Goal: Transaction & Acquisition: Purchase product/service

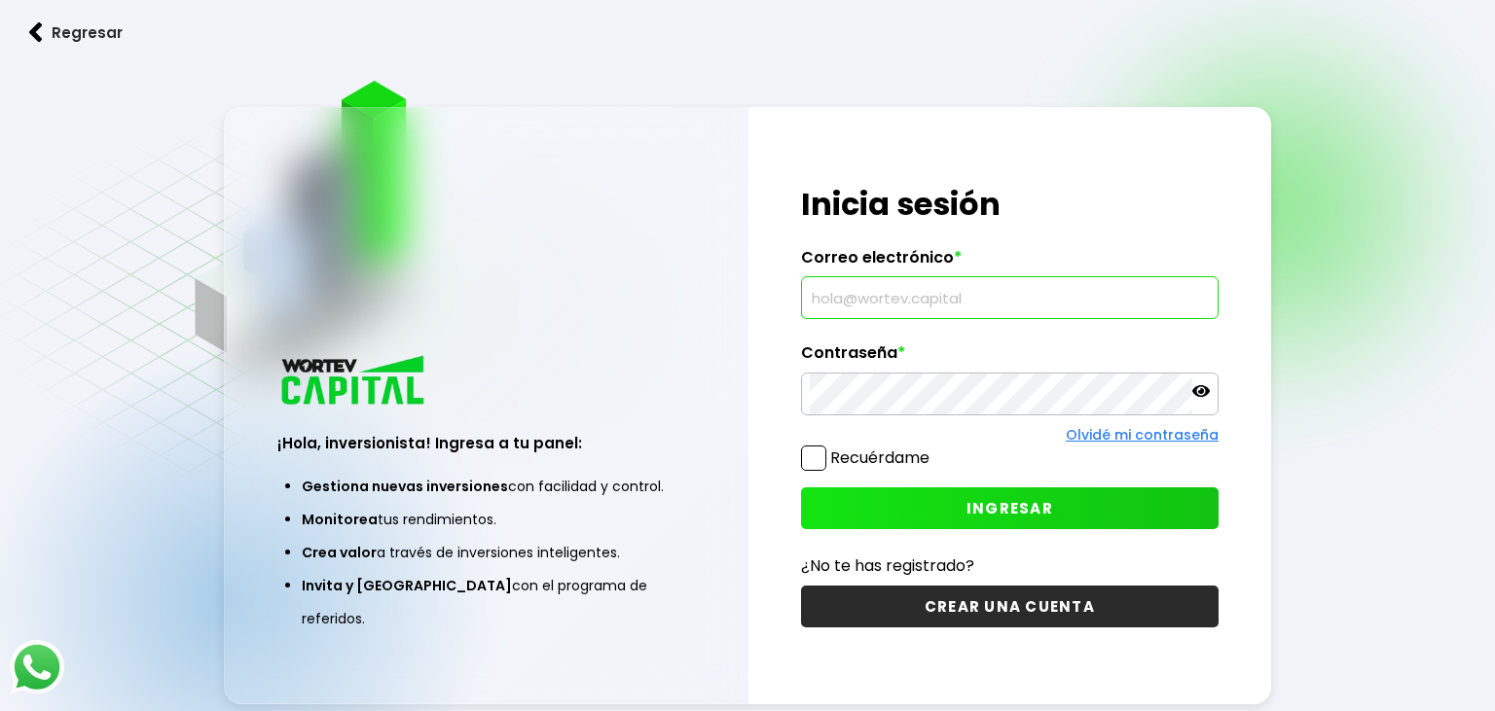
click at [843, 306] on input "text" at bounding box center [1010, 297] width 400 height 41
type input "d"
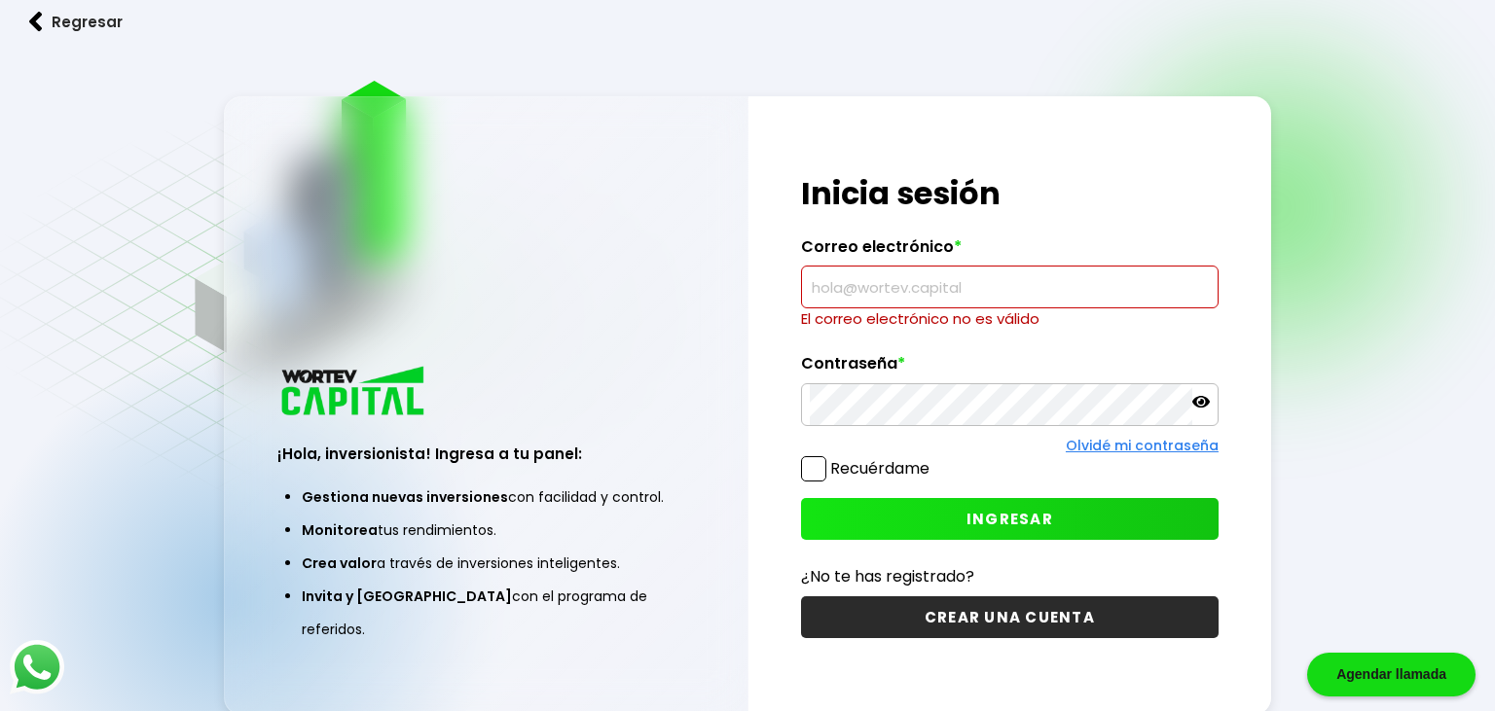
paste input "[PERSON_NAME][EMAIL_ADDRESS][DOMAIN_NAME]"
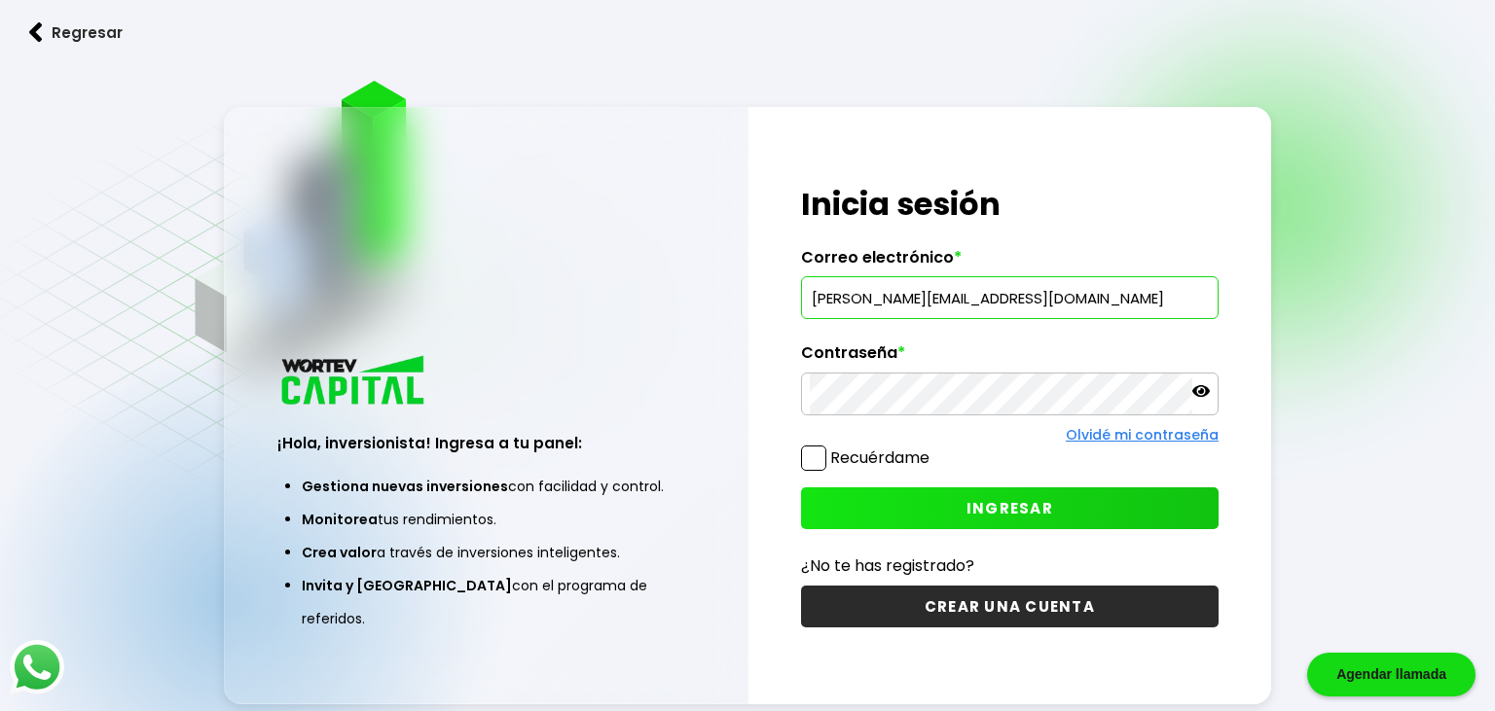
type input "[PERSON_NAME][EMAIL_ADDRESS][DOMAIN_NAME]"
click at [995, 511] on span "INGRESAR" at bounding box center [1009, 508] width 87 height 20
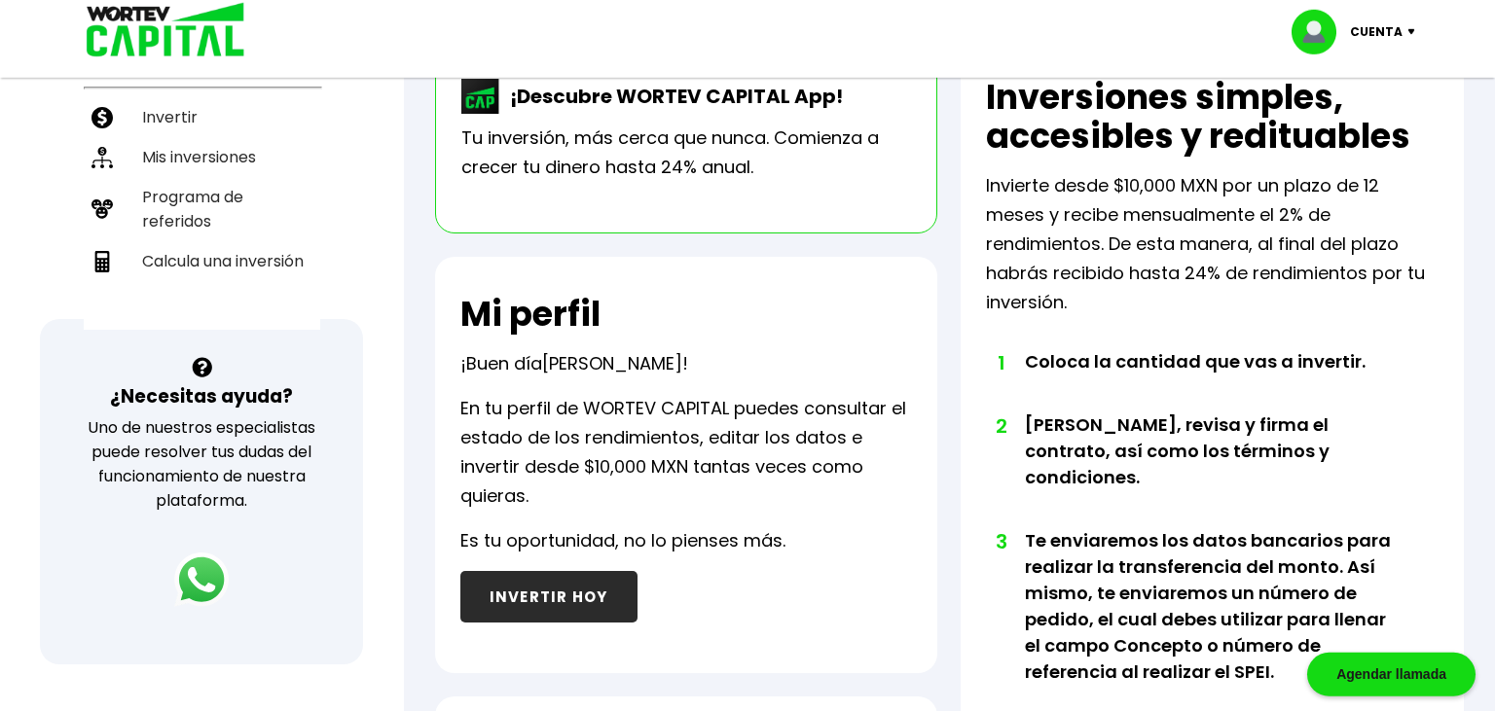
scroll to position [438, 0]
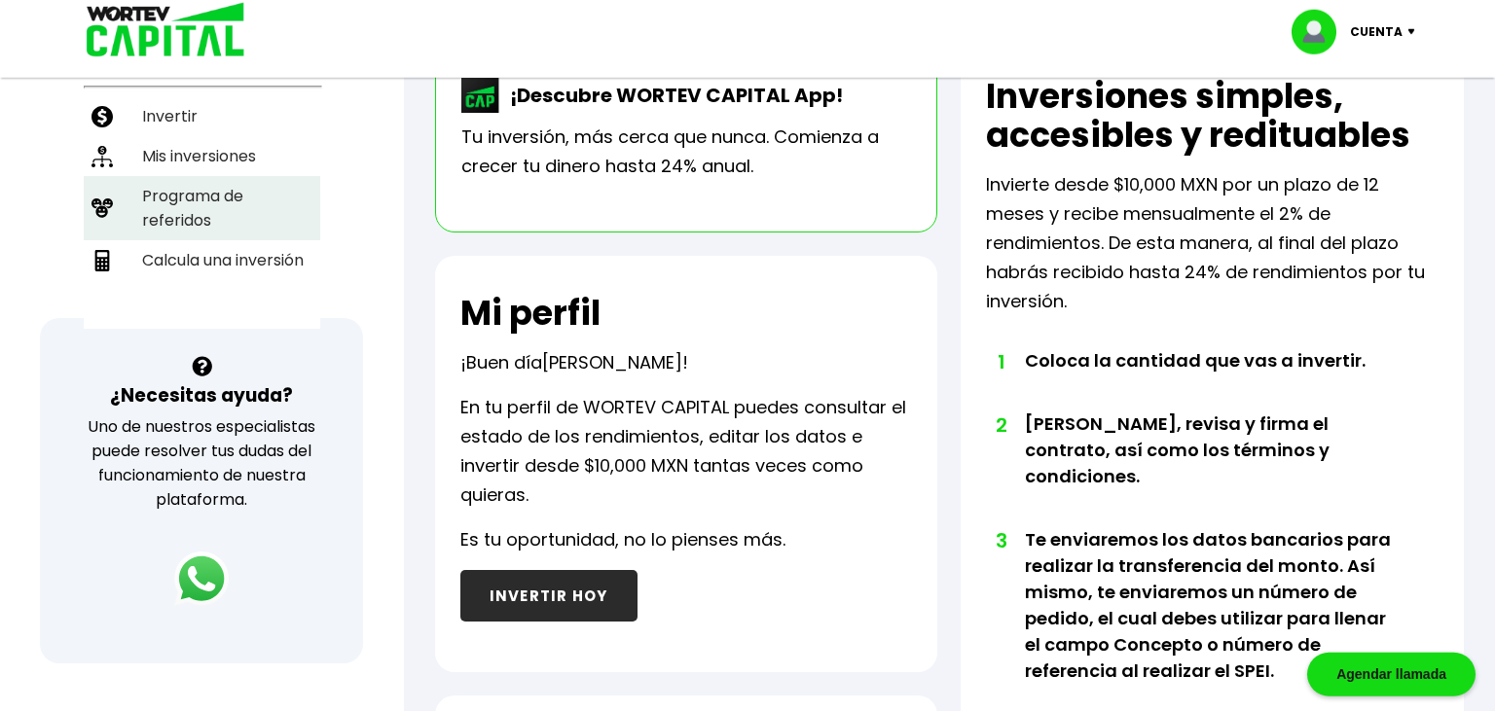
click at [170, 198] on li "Programa de referidos" at bounding box center [202, 208] width 236 height 64
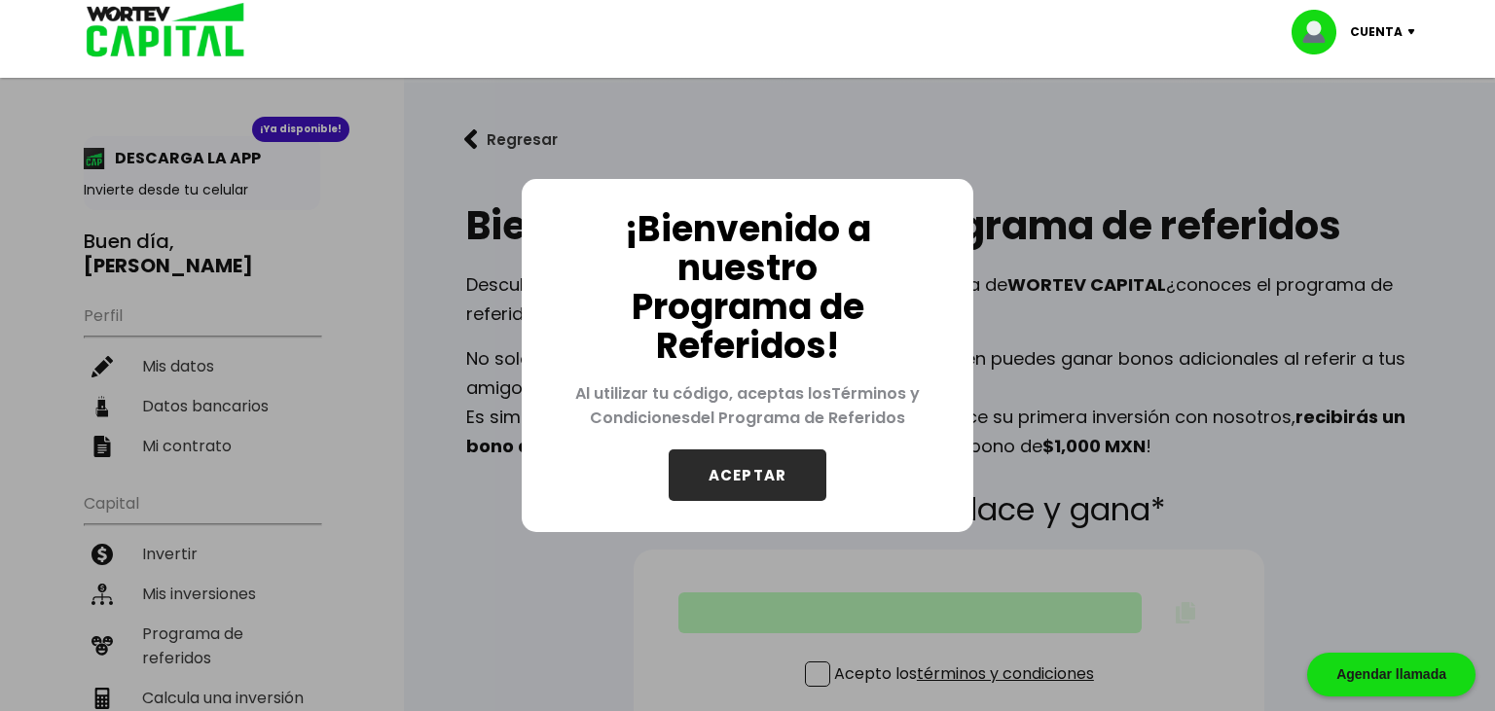
click at [712, 488] on button "ACEPTAR" at bounding box center [748, 476] width 158 height 52
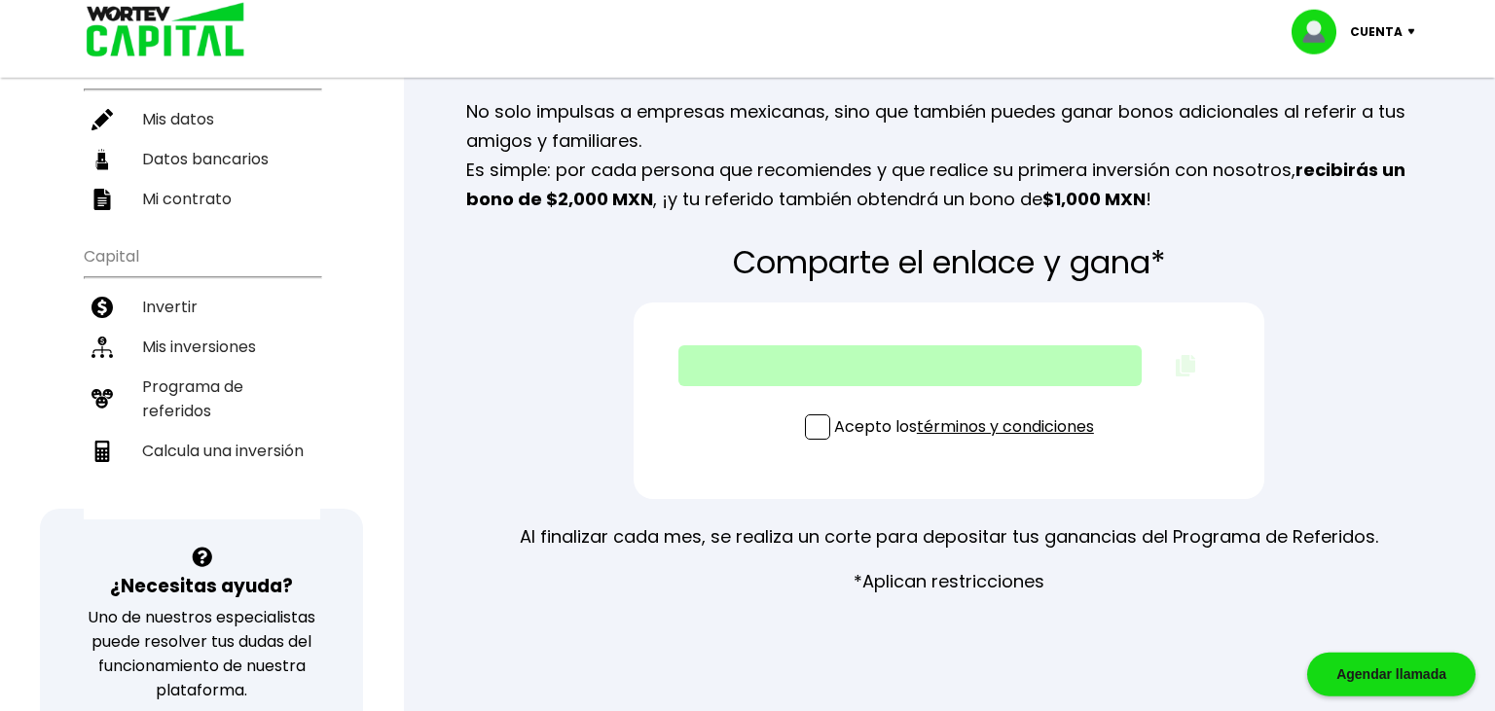
scroll to position [248, 0]
click at [817, 428] on span at bounding box center [817, 426] width 25 height 25
click at [967, 441] on input "Acepto los términos y condiciones" at bounding box center [967, 441] width 0 height 0
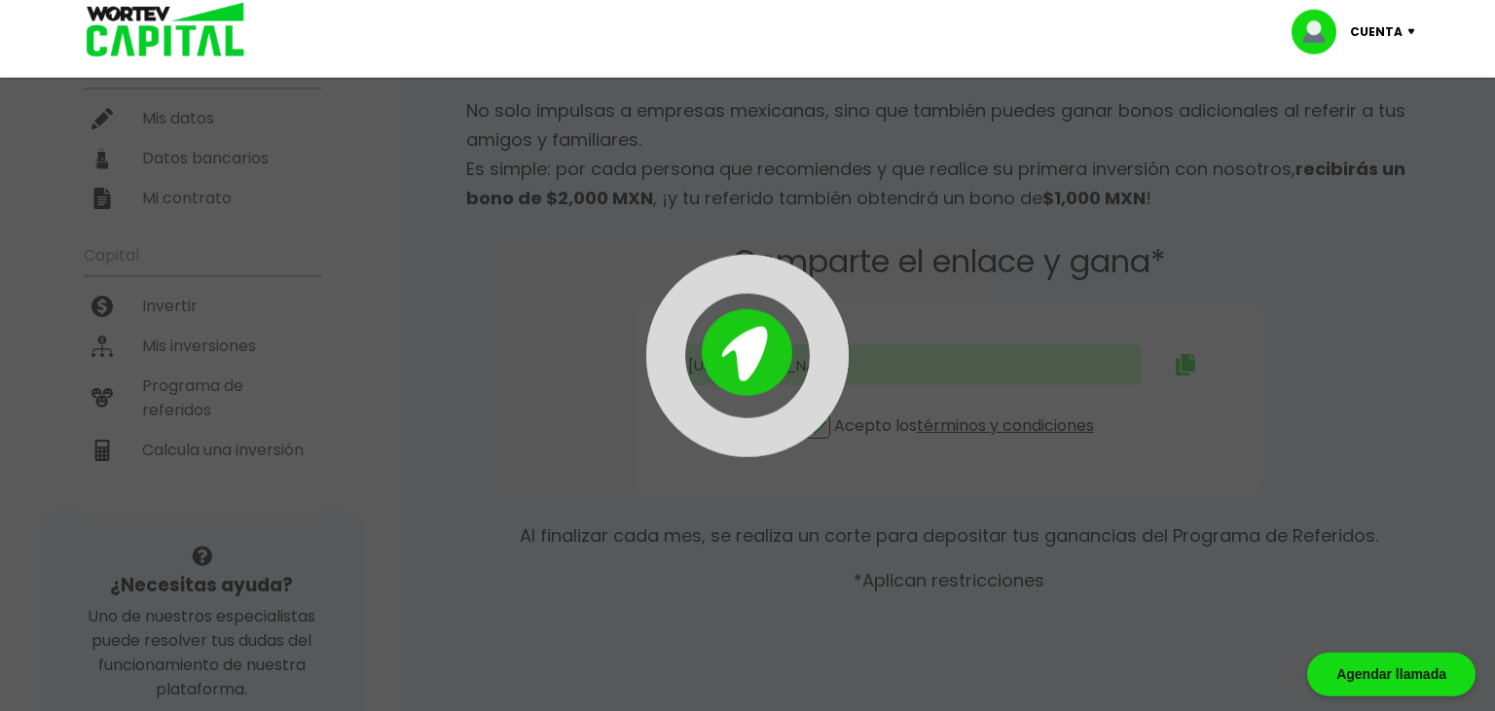
type input "[URL][DOMAIN_NAME][PERSON_NAME]"
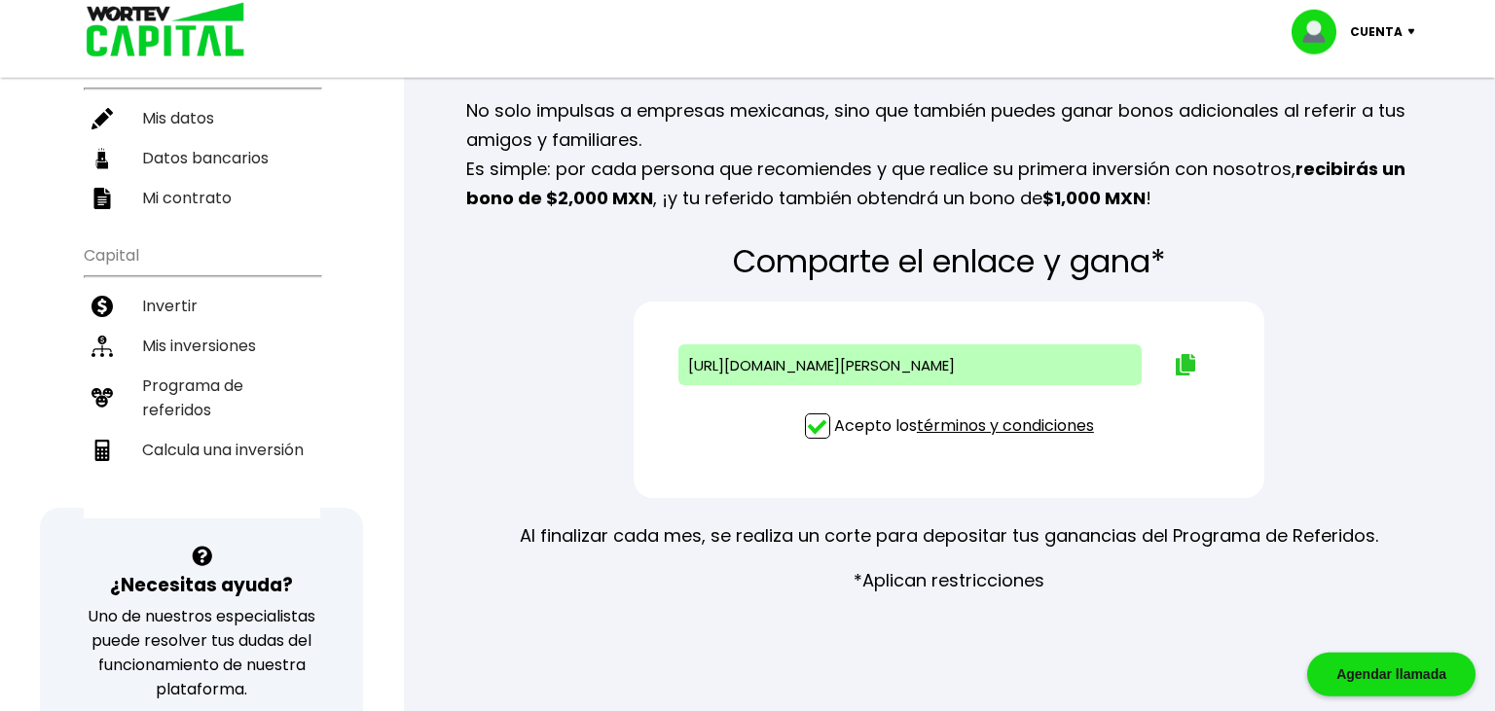
click at [1184, 362] on img at bounding box center [1185, 364] width 19 height 21
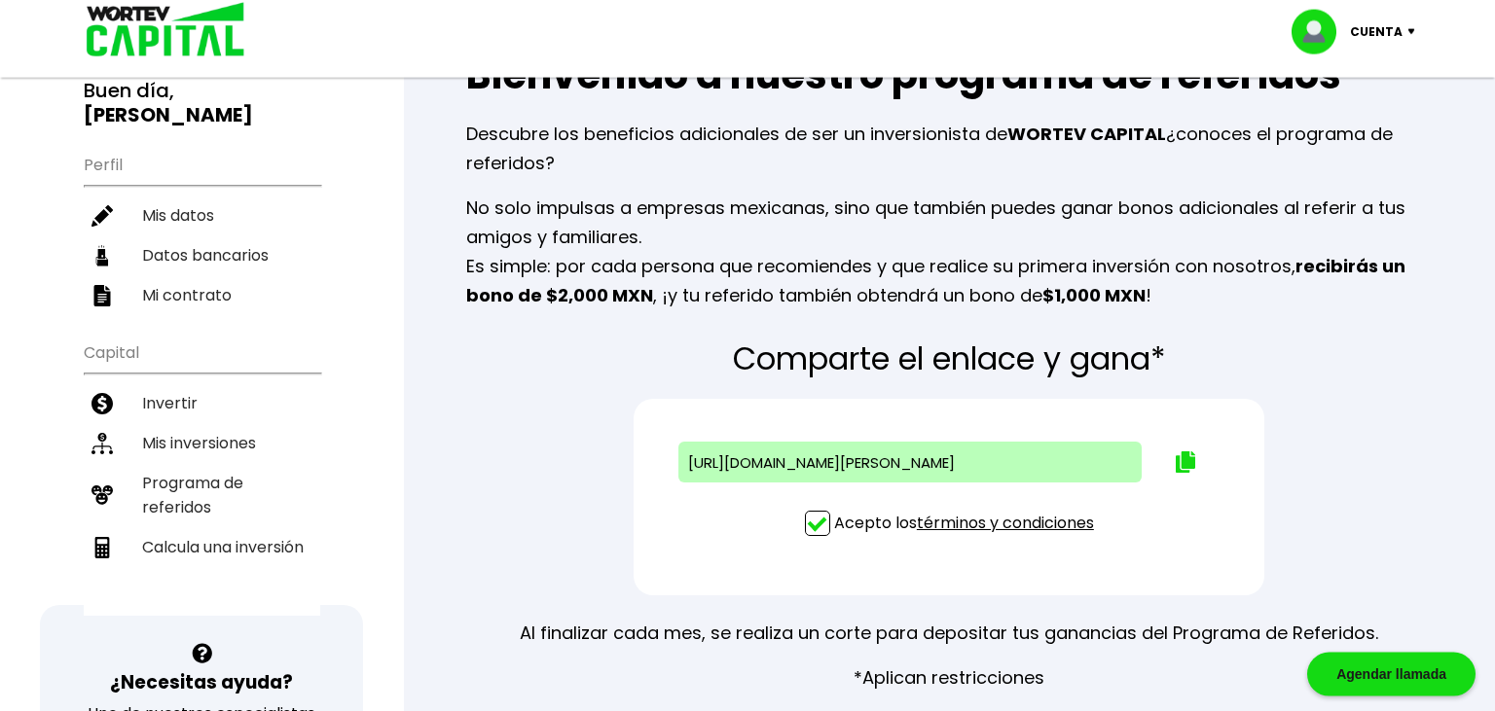
scroll to position [105, 0]
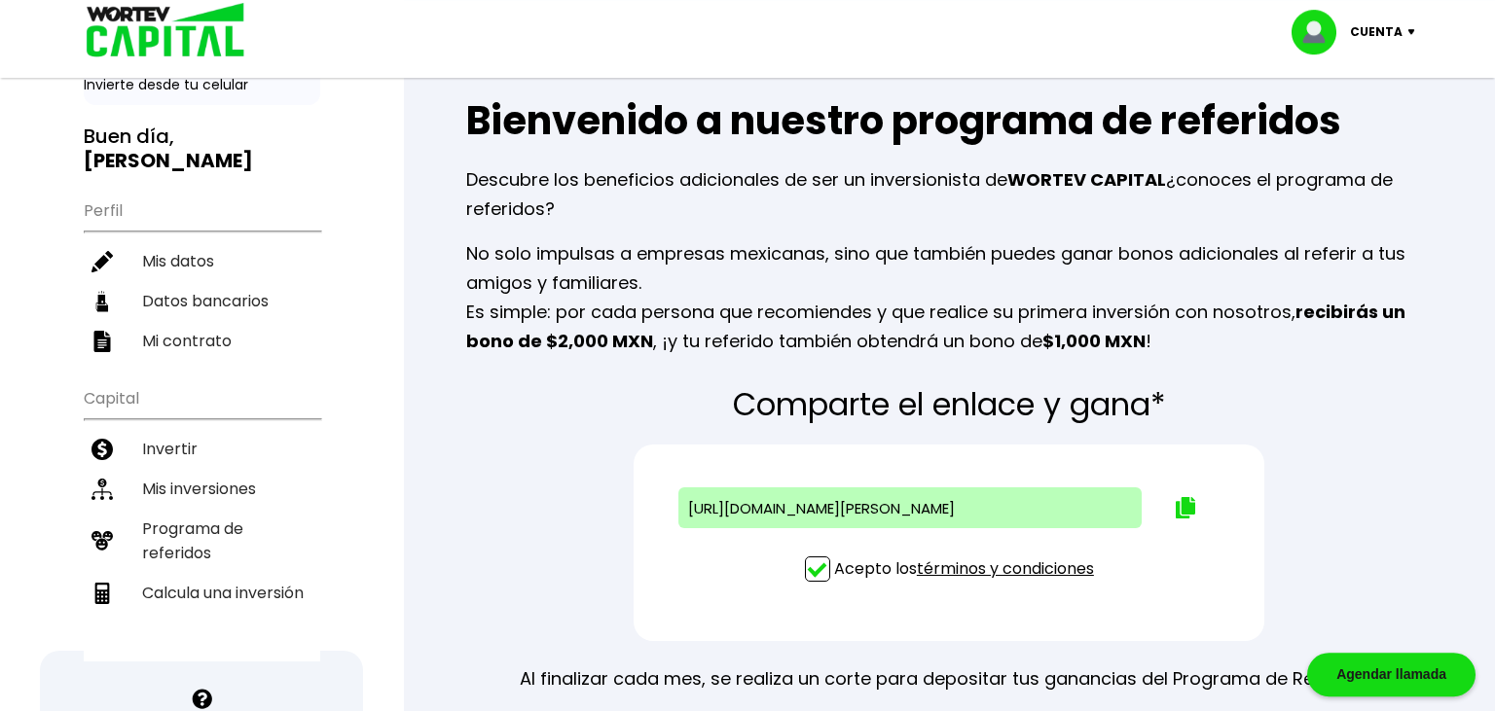
click at [558, 525] on div "Comparte el enlace y gana* [URL][DOMAIN_NAME][PERSON_NAME] Acepto los términos …" at bounding box center [949, 563] width 1029 height 382
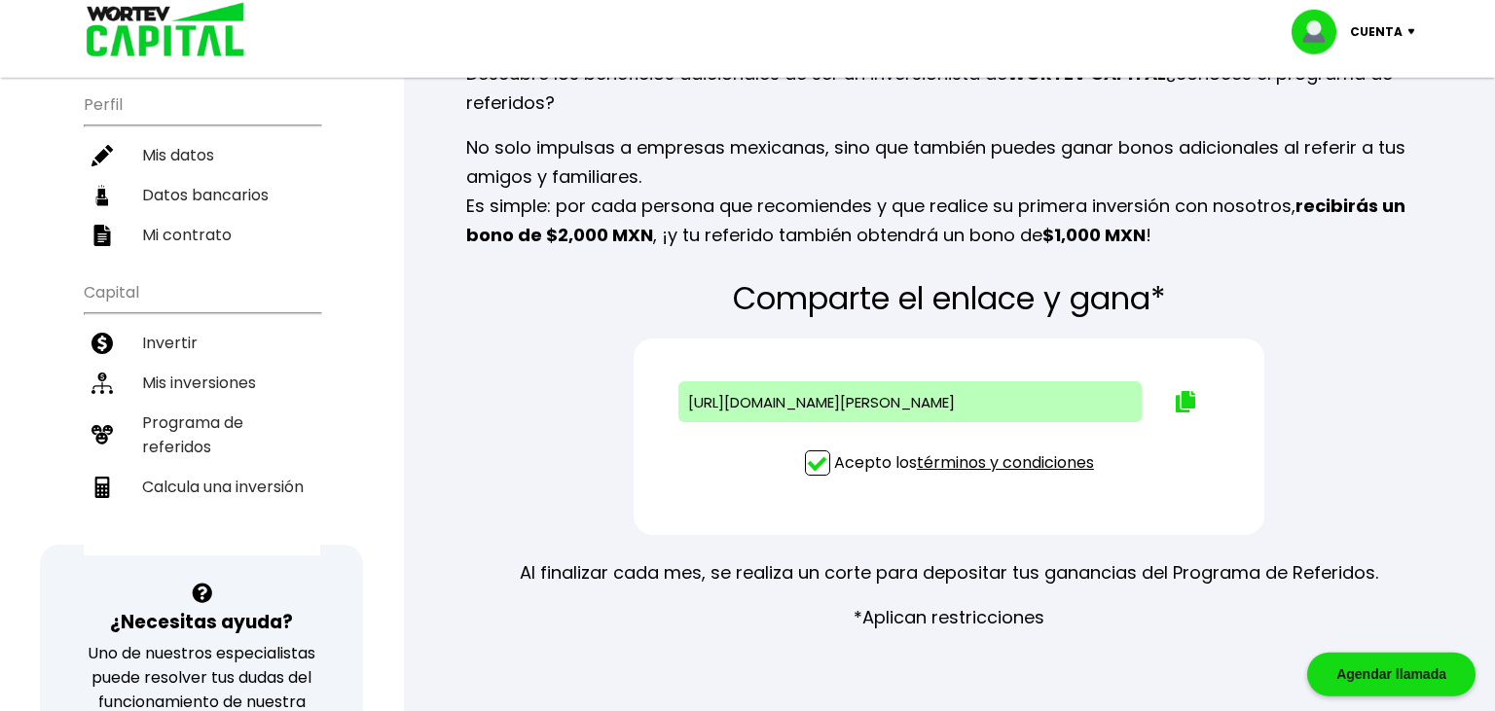
scroll to position [217, 0]
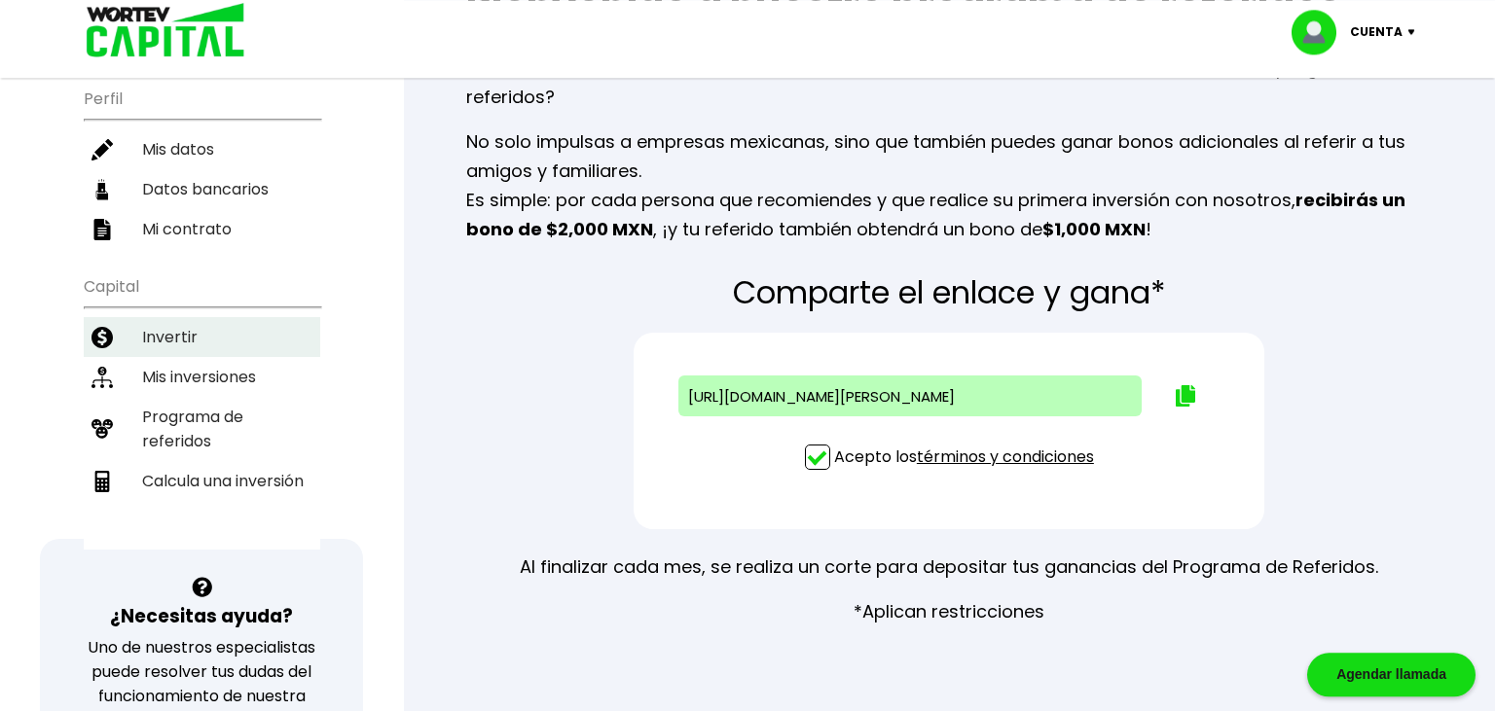
click at [171, 337] on li "Invertir" at bounding box center [202, 337] width 236 height 40
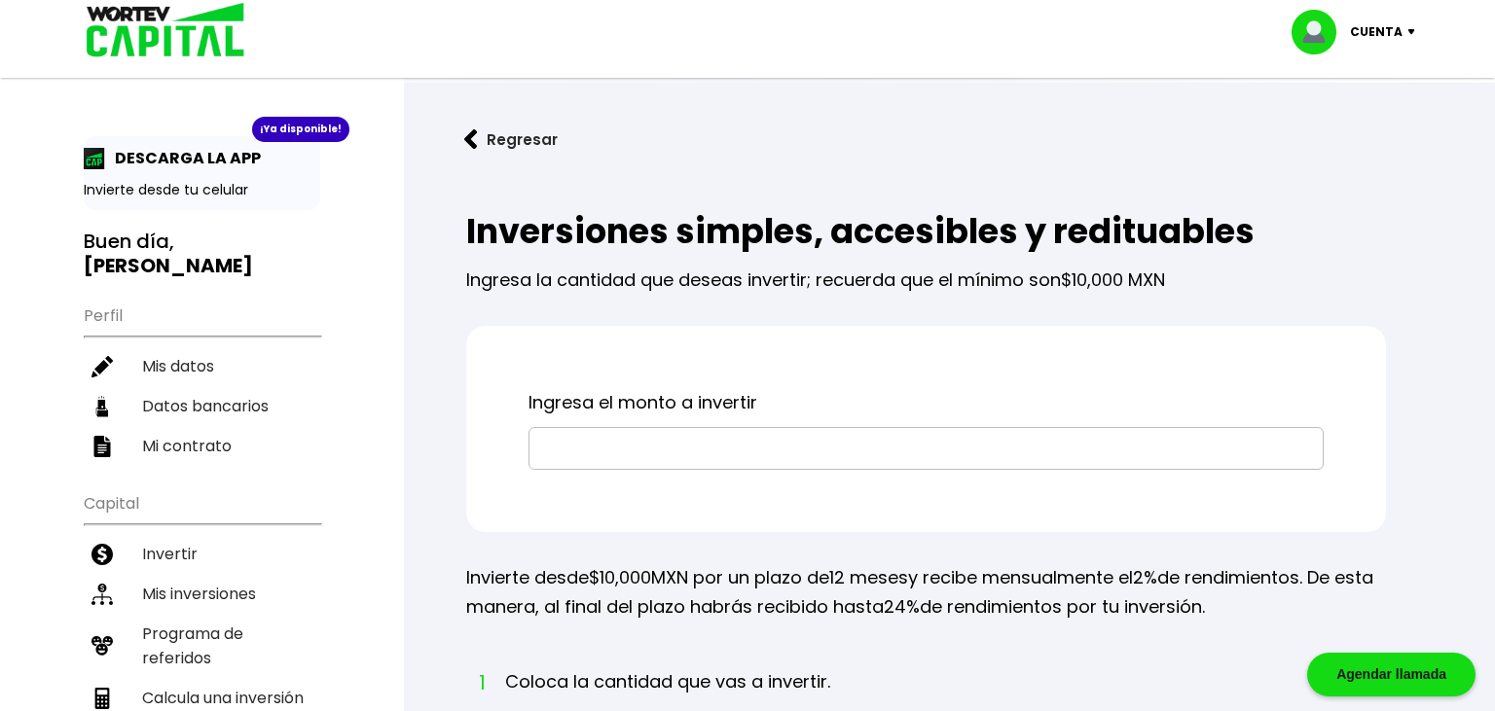
click at [594, 451] on input "text" at bounding box center [926, 448] width 778 height 41
